Goal: Information Seeking & Learning: Find specific fact

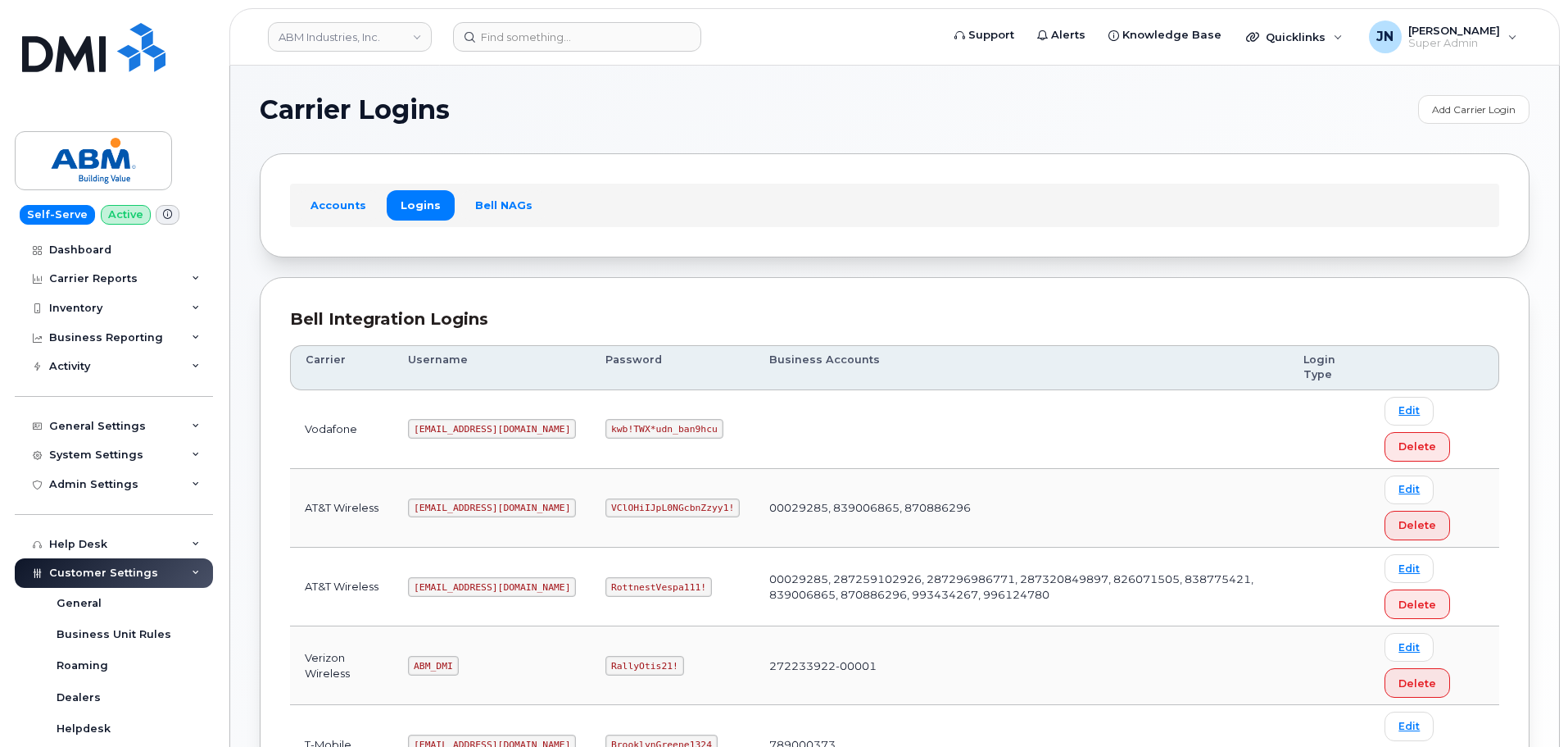
scroll to position [256, 0]
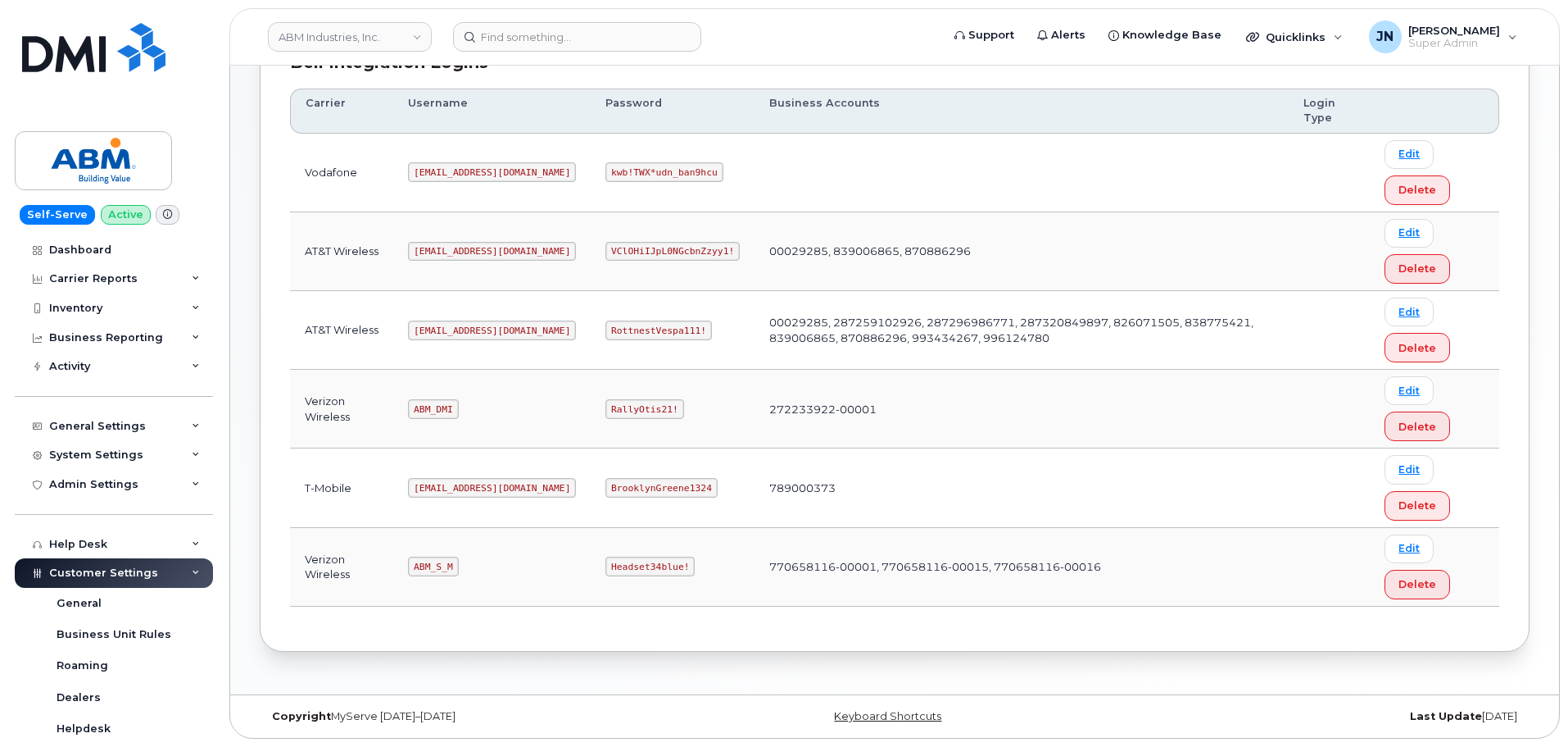
click at [442, 410] on code "ABM_DMI" at bounding box center [433, 408] width 50 height 20
copy code "ABM_DMI"
click at [440, 564] on code "ABM_S_M" at bounding box center [433, 566] width 50 height 20
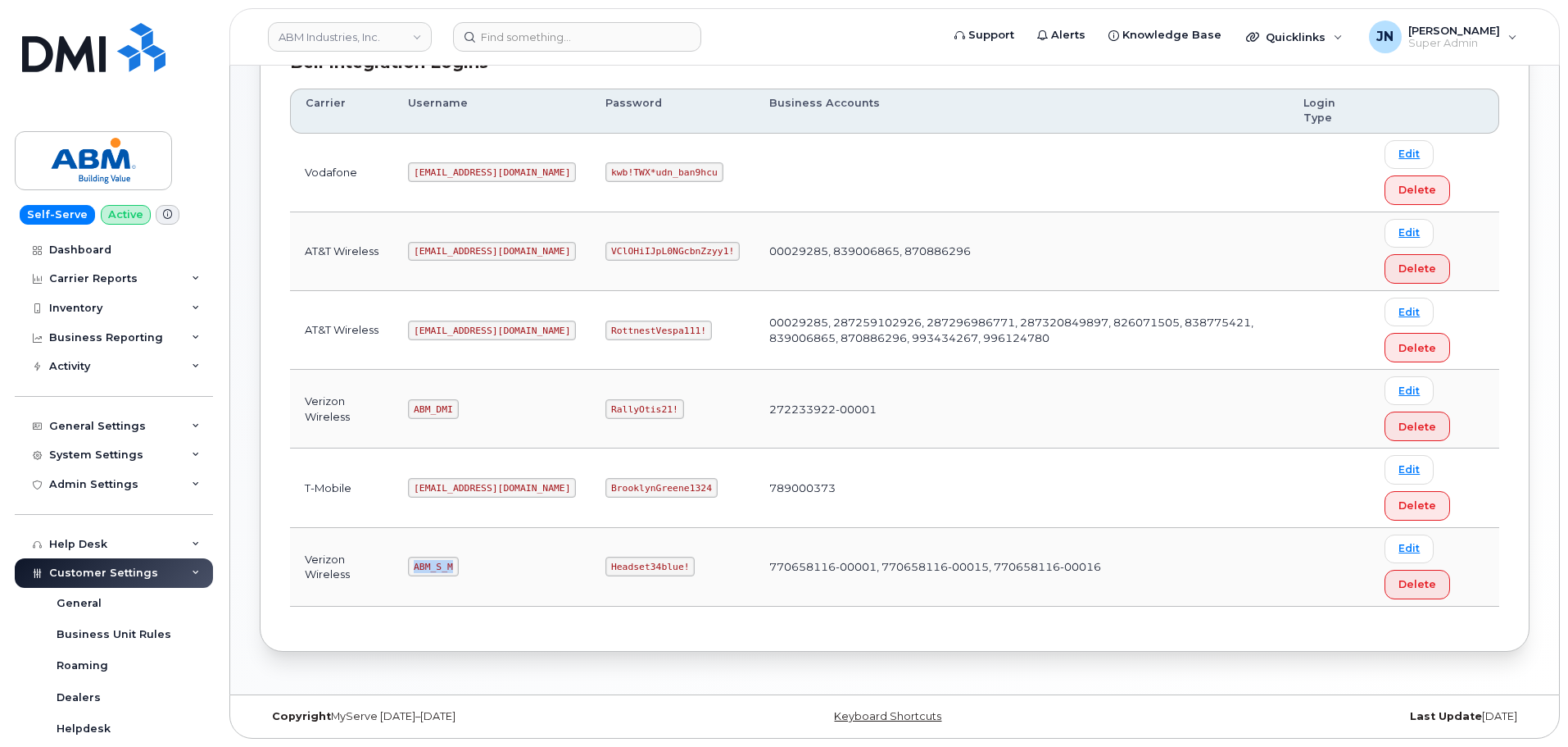
click at [440, 564] on code "ABM_S_M" at bounding box center [433, 566] width 50 height 20
copy code "ABM_S_M"
click at [605, 567] on code "Headset34blue!" at bounding box center [650, 566] width 89 height 20
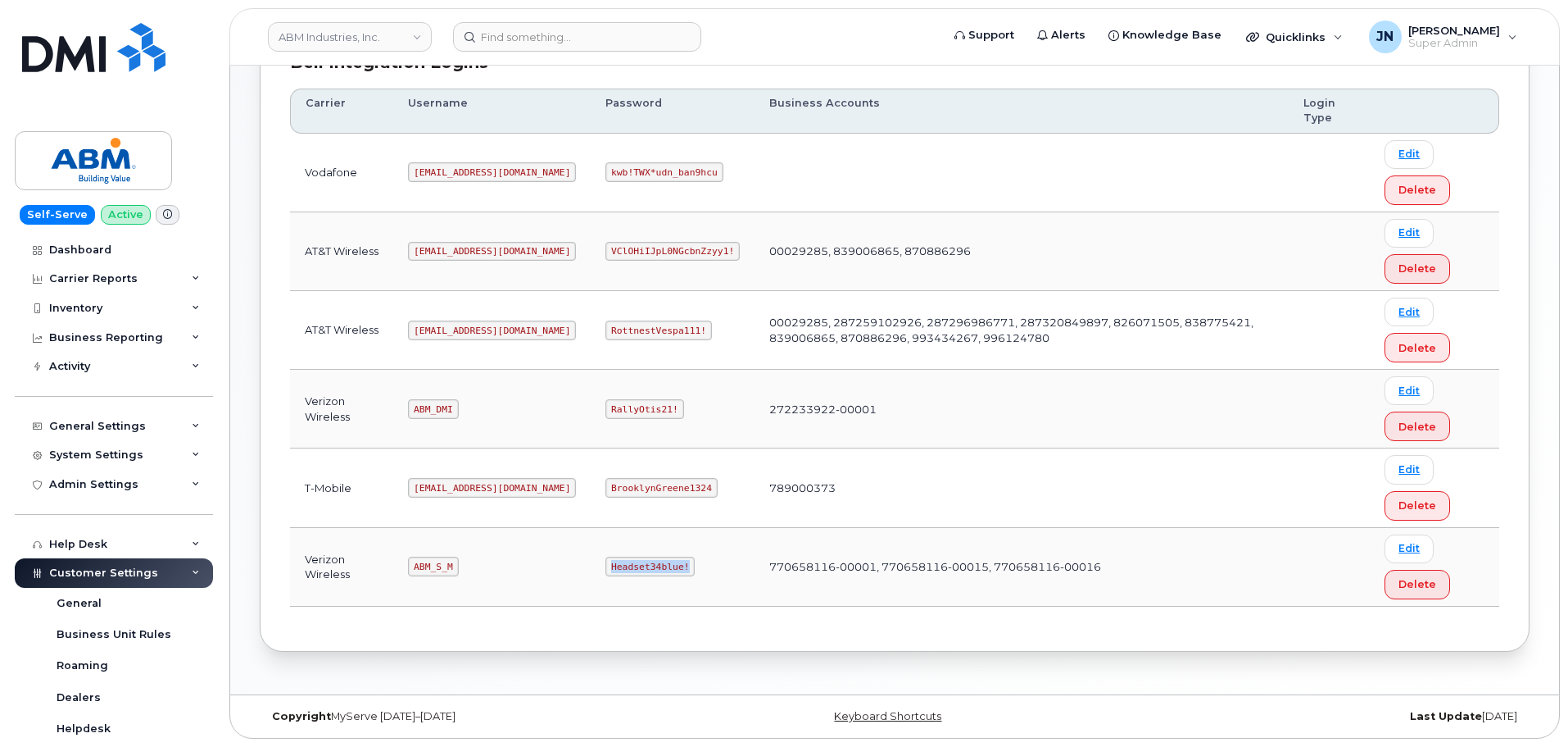
copy code "Headset34blue!"
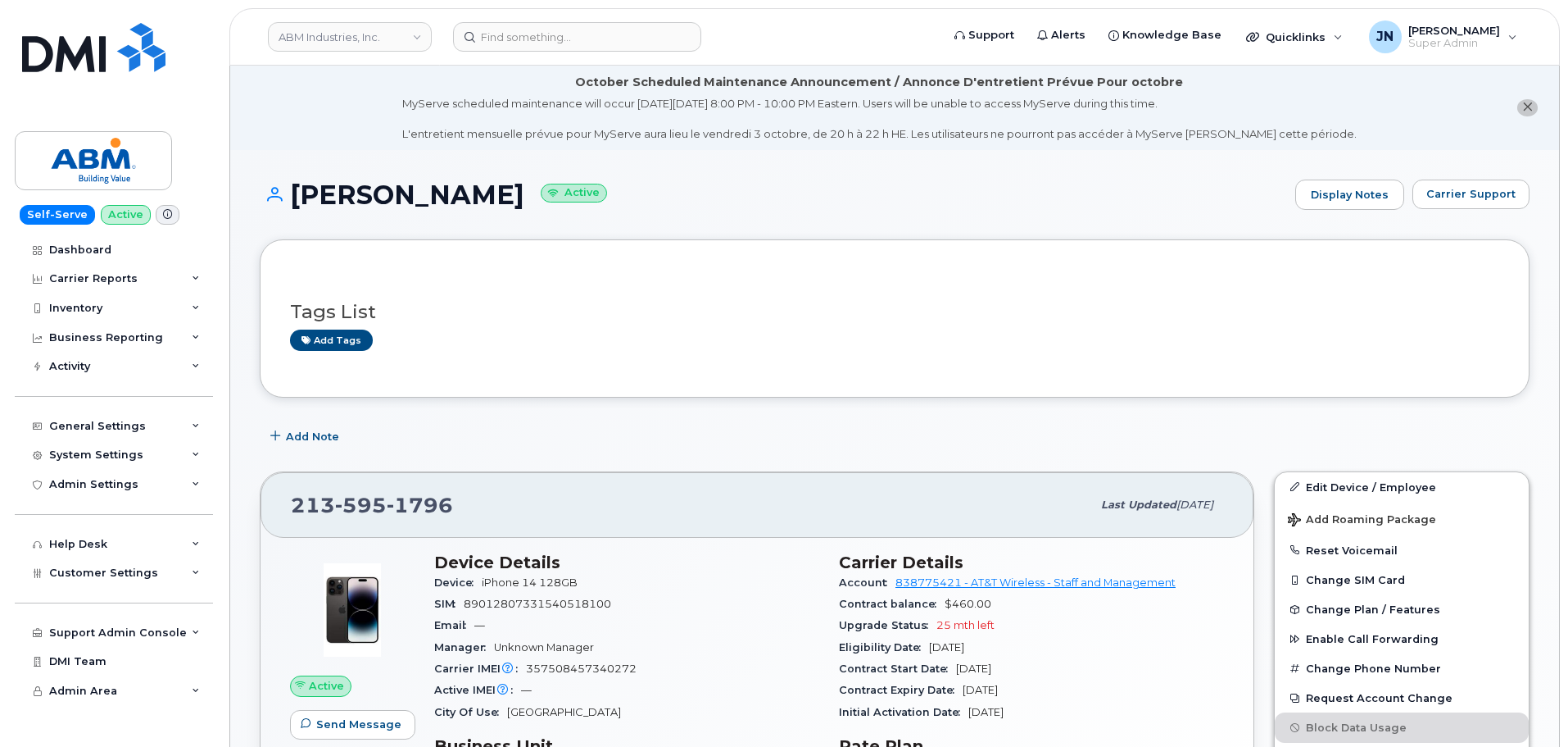
scroll to position [109, 0]
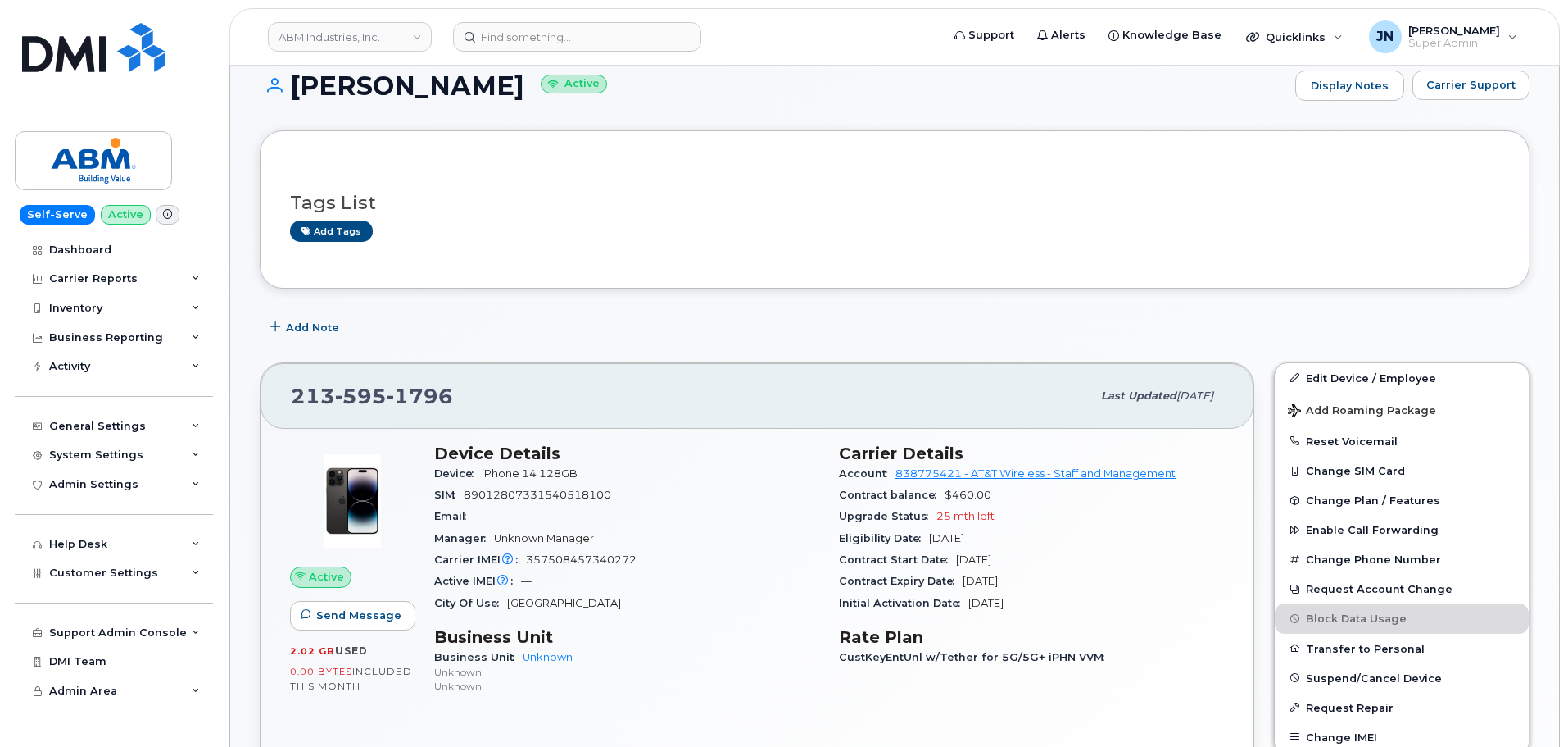
click at [78, 9] on div "Self-Serve Active Dashboard Carrier Reports Monthly Billing Data Daily Data Poo…" at bounding box center [111, 373] width 222 height 747
